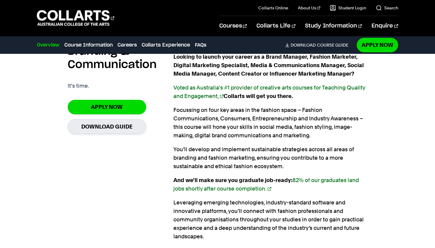
scroll to position [421, 0]
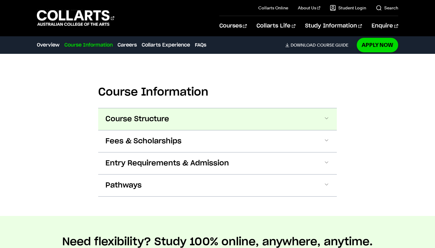
click at [216, 113] on button "Course Structure" at bounding box center [217, 119] width 239 height 22
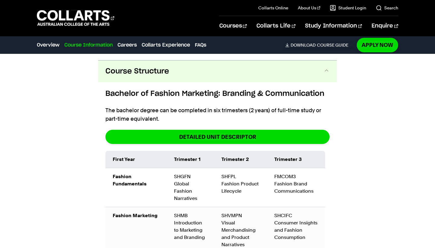
scroll to position [670, 0]
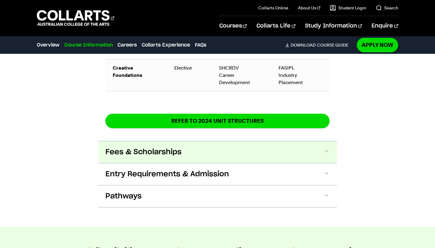
click at [211, 142] on button "Fees & Scholarships" at bounding box center [217, 152] width 239 height 22
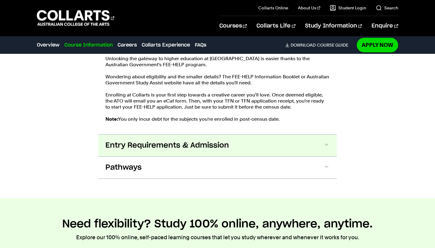
scroll to position [1292, 0]
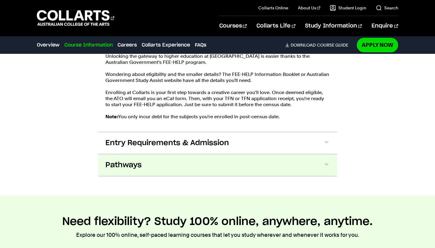
click at [211, 156] on button "Pathways" at bounding box center [217, 165] width 239 height 22
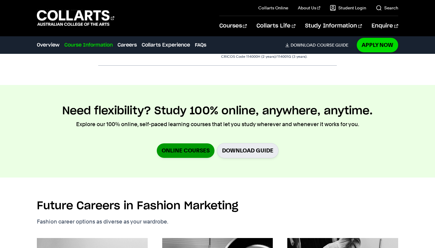
scroll to position [1545, 0]
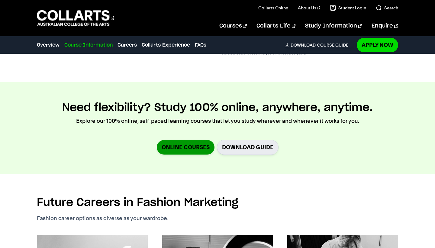
click at [205, 140] on link "Online Courses" at bounding box center [186, 147] width 58 height 14
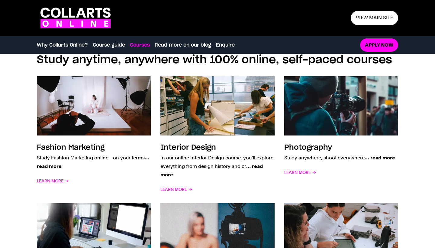
scroll to position [438, 0]
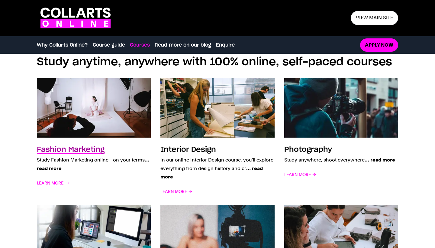
click at [68, 156] on p "Study Fashion Marketing online—on your terms … read more" at bounding box center [94, 164] width 114 height 17
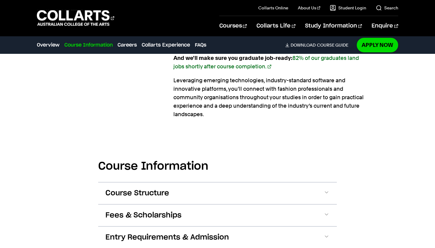
scroll to position [561, 0]
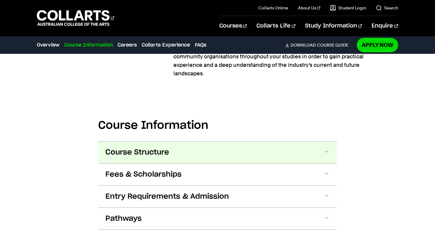
click at [162, 153] on span "Course Structure" at bounding box center [137, 152] width 64 height 10
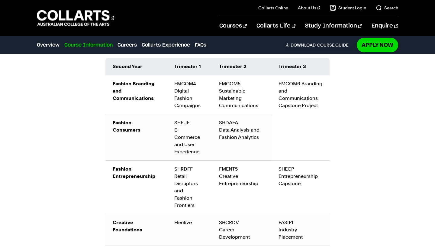
scroll to position [944, 0]
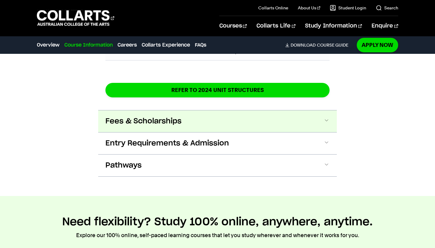
click at [251, 111] on button "Fees & Scholarships" at bounding box center [217, 121] width 239 height 22
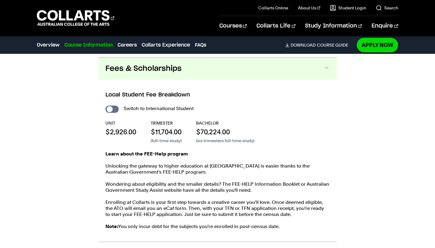
scroll to position [1222, 0]
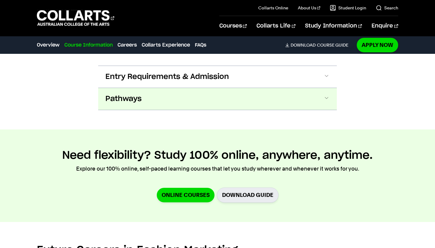
click at [202, 98] on button "Pathways" at bounding box center [217, 99] width 239 height 22
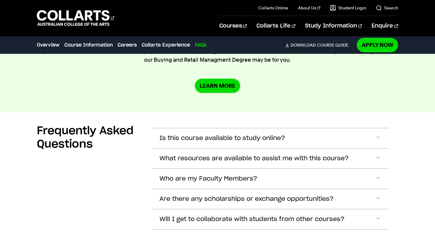
scroll to position [2925, 0]
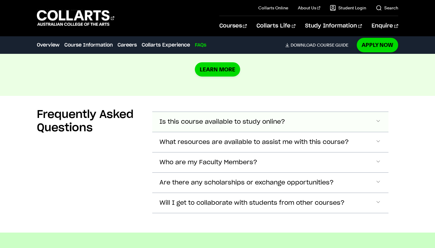
click at [225, 118] on button "Is this course available to study online?" at bounding box center [270, 122] width 236 height 20
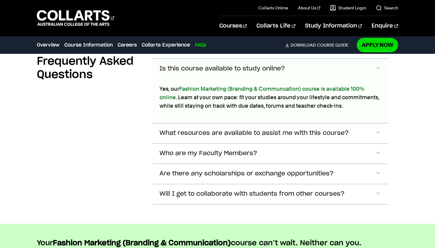
scroll to position [2996, 0]
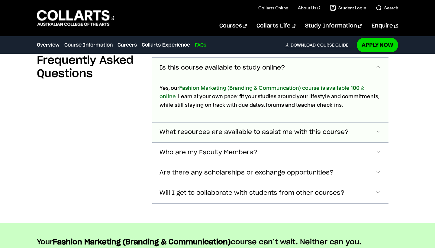
click at [167, 71] on span "What resources are available to assist me with this course?" at bounding box center [222, 67] width 126 height 7
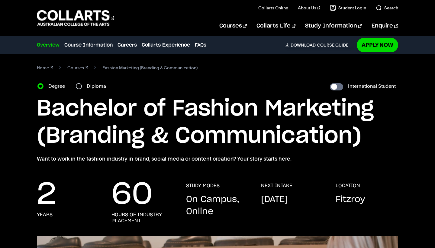
scroll to position [0, 0]
click at [206, 43] on link "FAQs" at bounding box center [200, 44] width 11 height 7
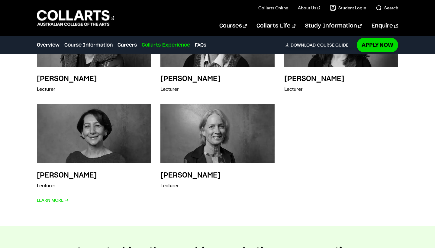
scroll to position [2512, 0]
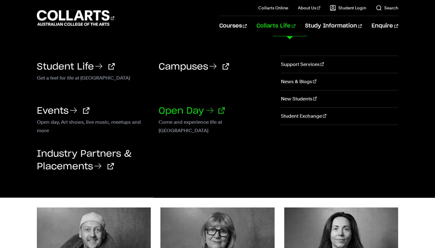
click at [203, 113] on link "Open Day" at bounding box center [192, 110] width 66 height 9
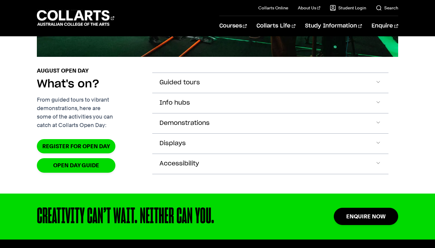
scroll to position [607, 0]
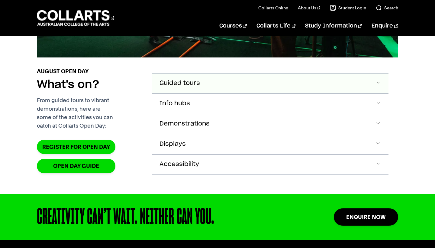
click at [238, 93] on button "Guided tours" at bounding box center [270, 83] width 236 height 20
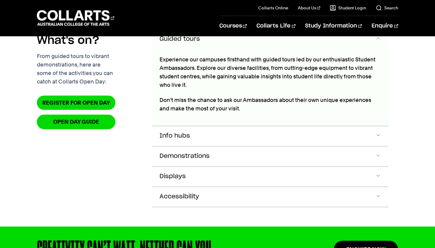
scroll to position [654, 0]
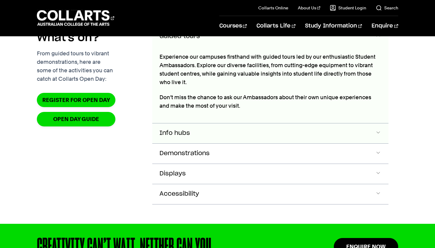
click at [182, 40] on span "Info hubs" at bounding box center [179, 36] width 40 height 7
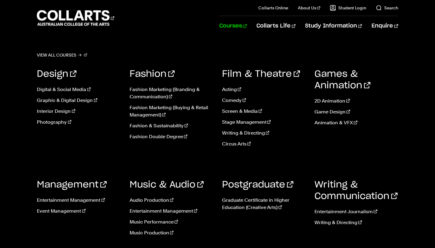
scroll to position [0, 0]
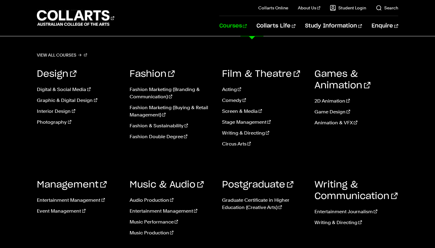
click at [247, 27] on link "Courses" at bounding box center [232, 26] width 27 height 20
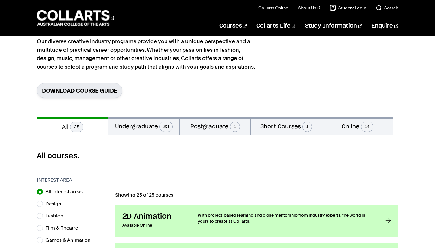
scroll to position [56, 0]
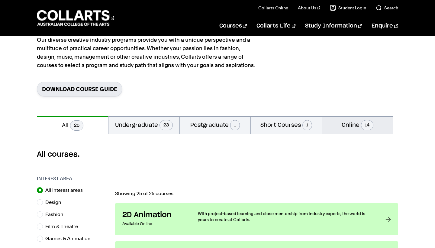
click at [360, 122] on button "Online 14" at bounding box center [357, 125] width 71 height 18
radio input "false"
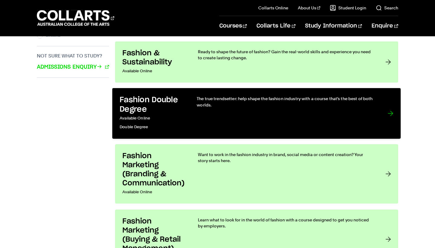
scroll to position [443, 0]
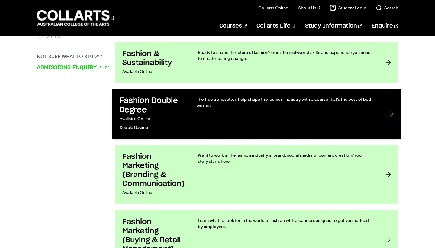
click at [237, 112] on div "The true trendsetter: help shape the fashion industry with a course that’s the …" at bounding box center [286, 114] width 179 height 36
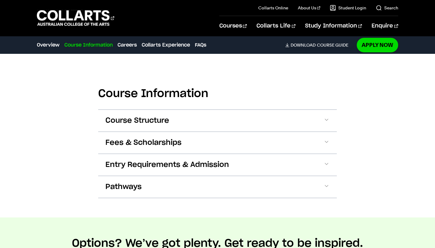
scroll to position [619, 0]
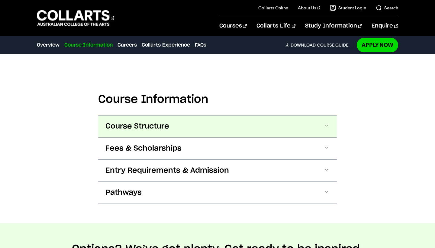
click at [239, 121] on button "Course Structure" at bounding box center [217, 126] width 239 height 22
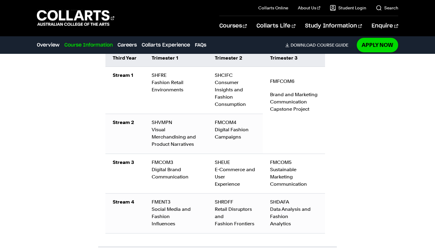
scroll to position [1108, 0]
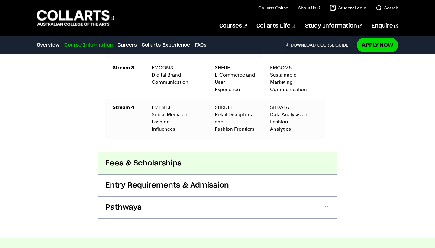
click at [323, 166] on button "Fees & Scholarships" at bounding box center [217, 163] width 239 height 22
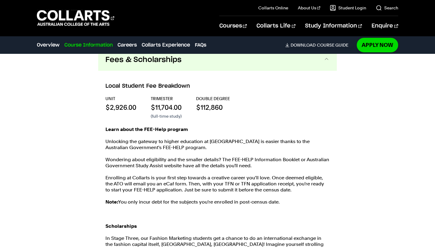
scroll to position [1307, 0]
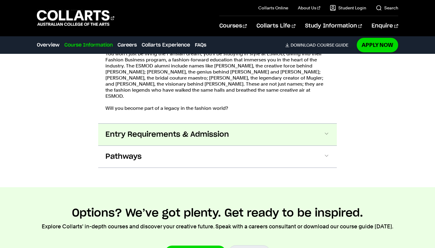
click at [325, 132] on span at bounding box center [326, 134] width 6 height 8
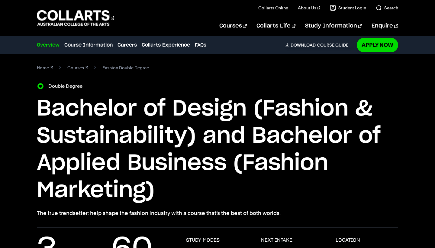
scroll to position [0, 0]
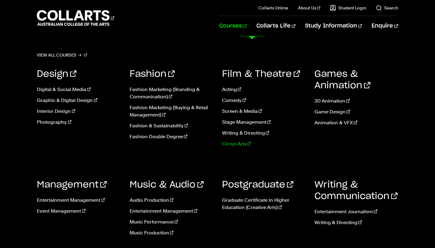
click at [236, 145] on link "Circus Arts" at bounding box center [263, 143] width 83 height 7
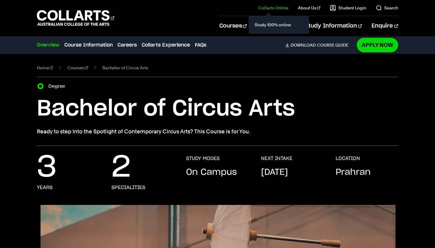
click at [275, 4] on il "Collarts Online Study 100% online" at bounding box center [269, 8] width 40 height 16
click at [273, 24] on link "Study 100% online" at bounding box center [278, 25] width 51 height 8
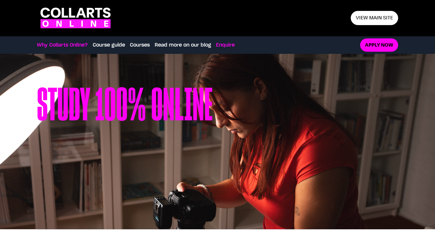
click at [221, 47] on link "Enquire" at bounding box center [225, 44] width 19 height 7
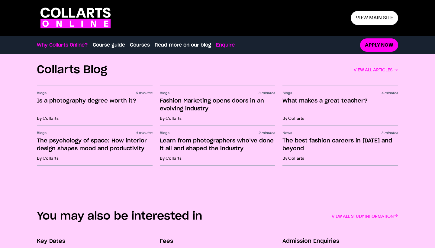
scroll to position [939, 0]
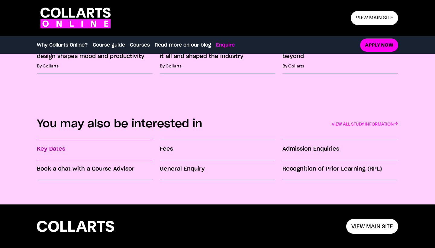
click at [110, 152] on h3 "Key Dates" at bounding box center [94, 149] width 115 height 8
